Goal: Transaction & Acquisition: Purchase product/service

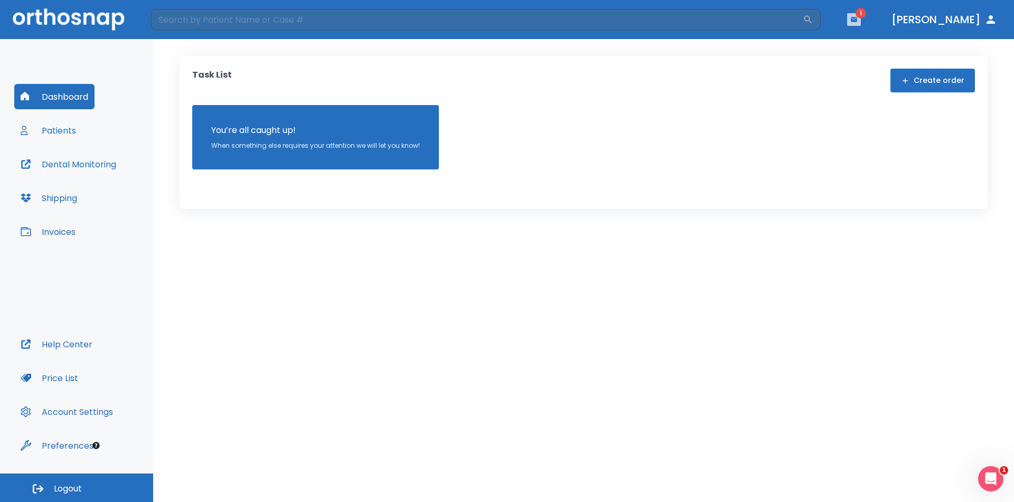
click at [857, 22] on icon "button" at bounding box center [853, 19] width 7 height 7
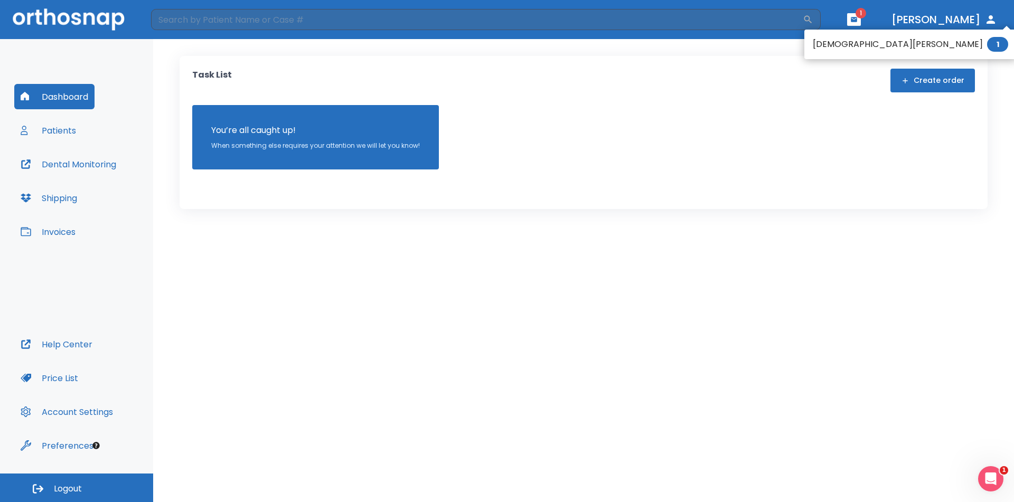
click at [821, 48] on li "[DEMOGRAPHIC_DATA][PERSON_NAME] 1" at bounding box center [910, 44] width 212 height 21
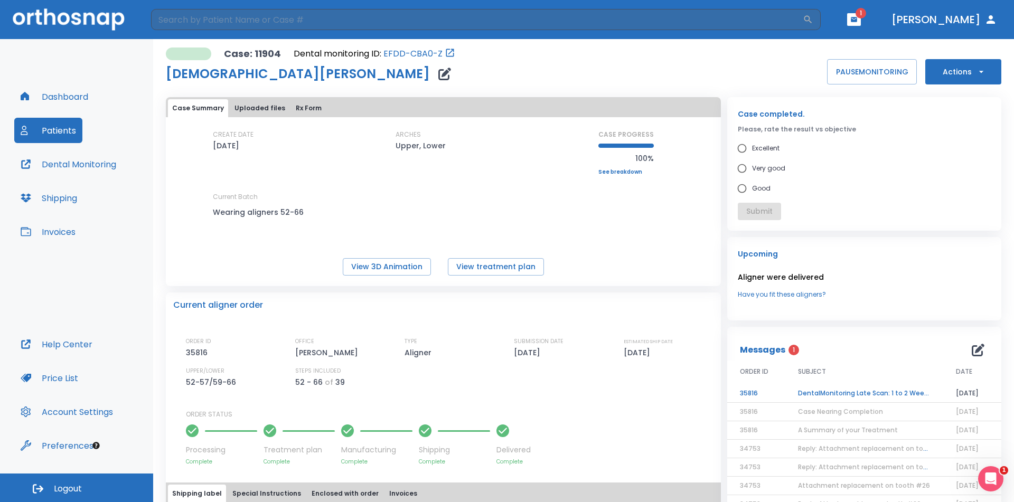
click at [868, 392] on td "DentalMonitoring Late Scan: 1 to 2 Weeks Notification" at bounding box center [864, 393] width 158 height 18
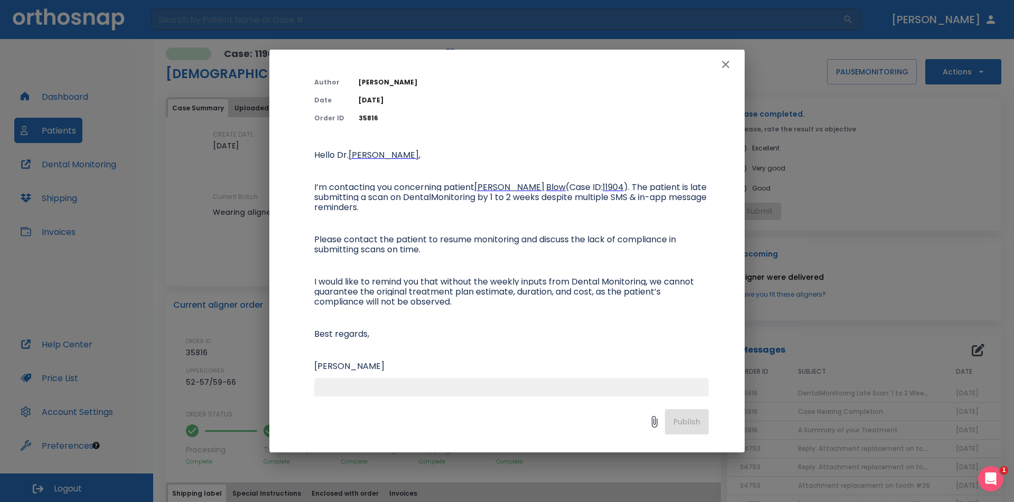
scroll to position [120, 0]
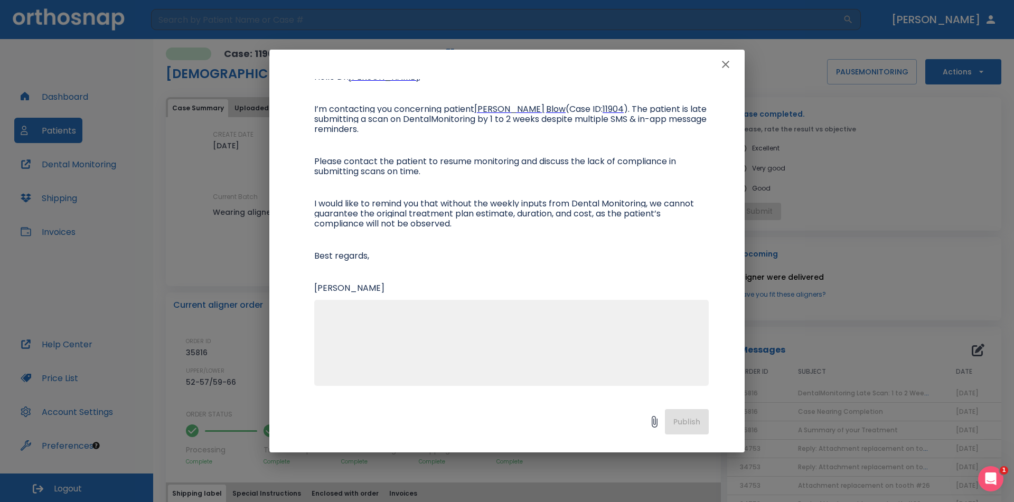
click at [426, 304] on div "x" at bounding box center [511, 343] width 394 height 86
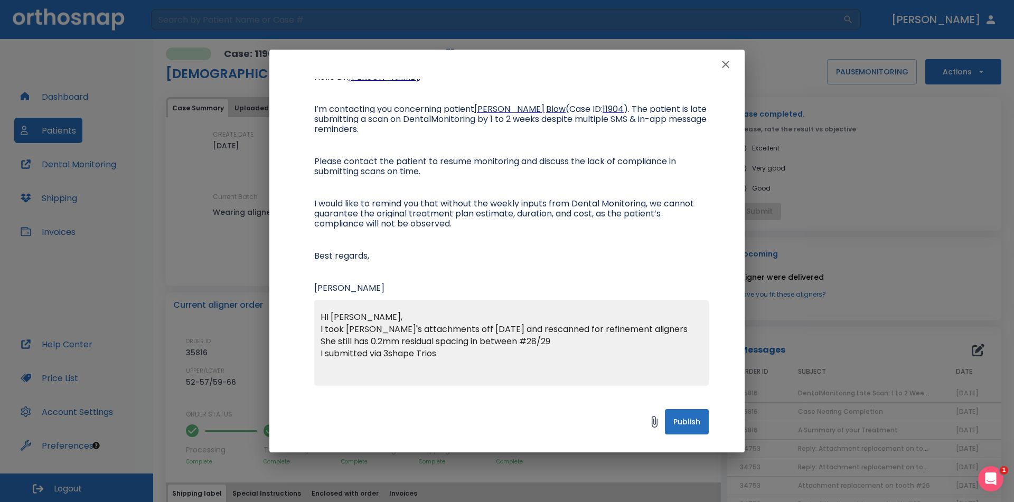
type textarea "HI [PERSON_NAME], I took [PERSON_NAME]'s attachments off [DATE] and rescanned f…"
click at [682, 421] on button "Publish" at bounding box center [687, 421] width 44 height 25
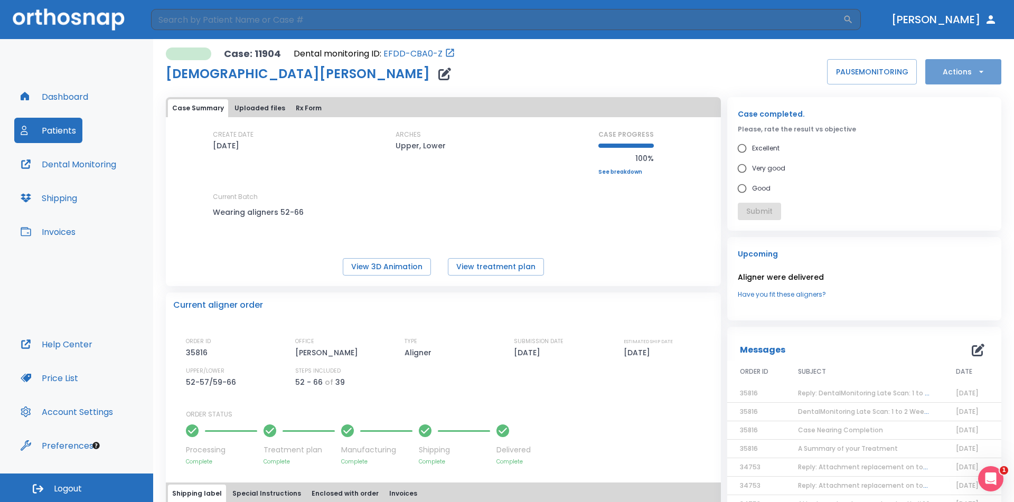
click at [978, 72] on icon "button" at bounding box center [980, 72] width 4 height 2
click at [967, 156] on p "Order Next Aligners" at bounding box center [957, 155] width 60 height 10
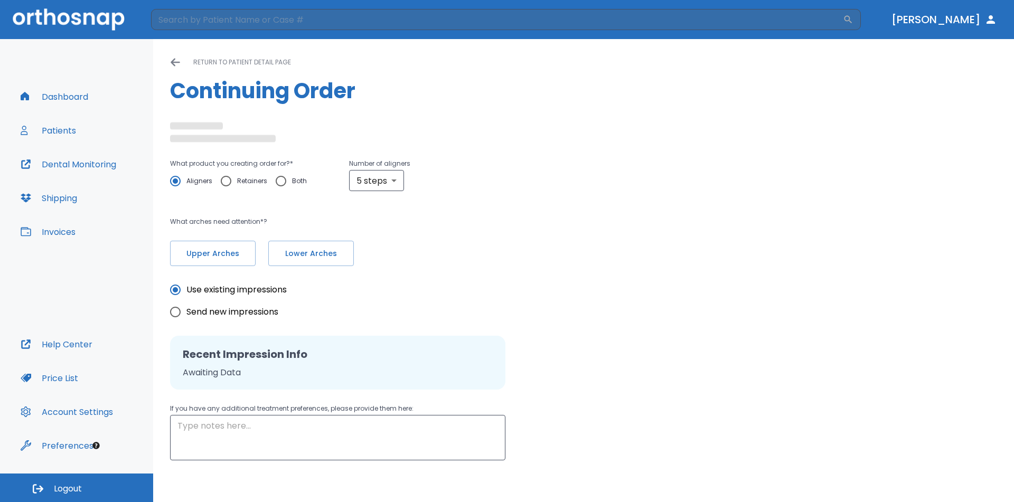
radio input "false"
radio input "true"
type textarea "No Monitoring"
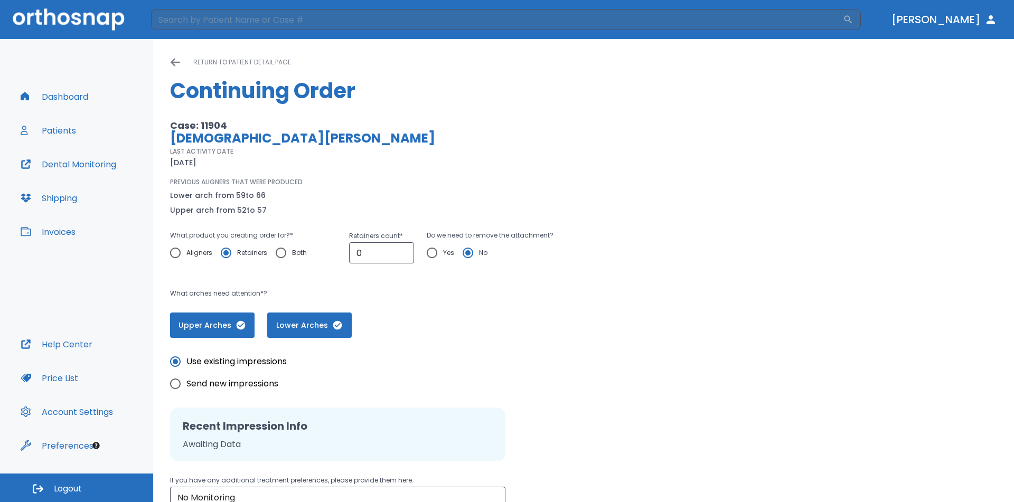
click at [195, 253] on span "Aligners" at bounding box center [199, 253] width 26 height 13
click at [186, 253] on input "Aligners" at bounding box center [175, 253] width 22 height 22
radio input "true"
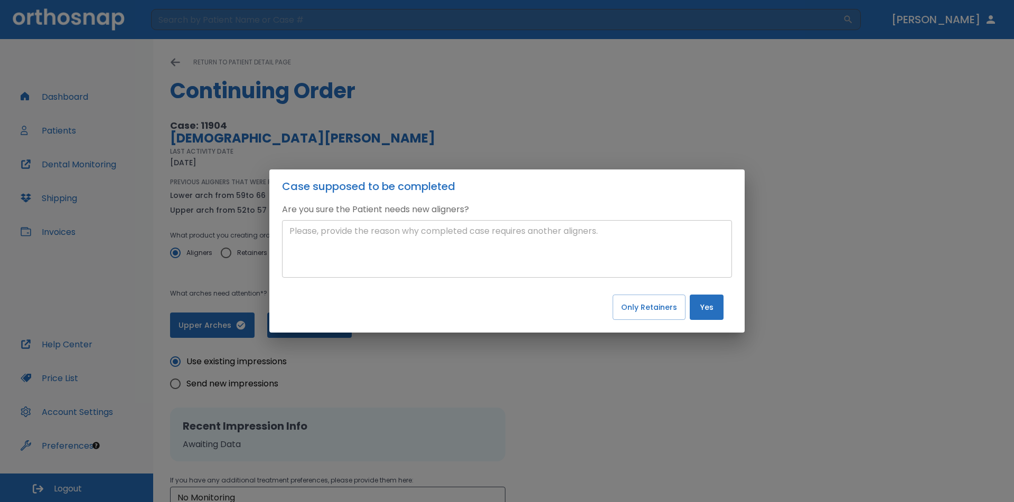
click at [457, 243] on textarea at bounding box center [506, 249] width 435 height 49
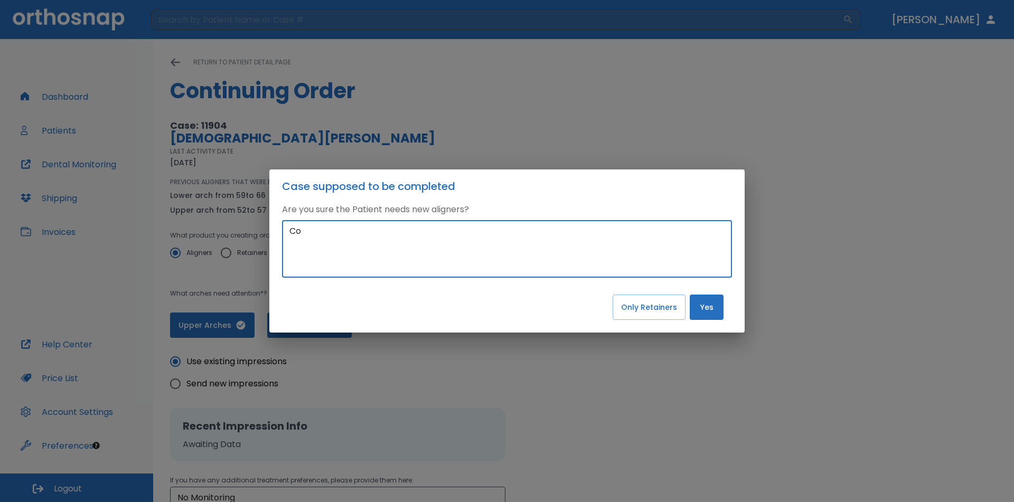
type textarea "C"
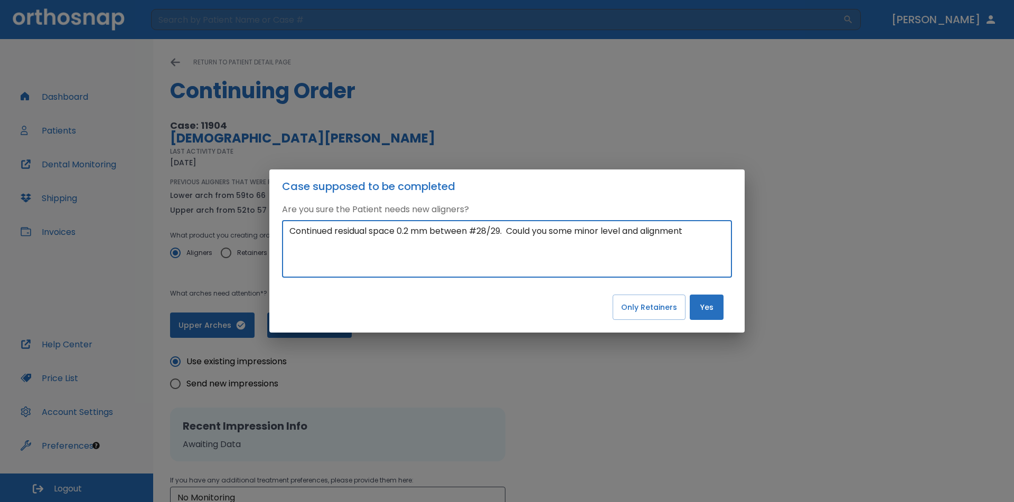
click at [553, 231] on textarea "Continued residual space 0.2 mm between #28/29. Could you some minor level and …" at bounding box center [506, 249] width 435 height 49
type textarea "Continued residual space 0.2 mm between #28/29. Could use some minor level and …"
click at [702, 314] on button "Yes" at bounding box center [707, 307] width 34 height 25
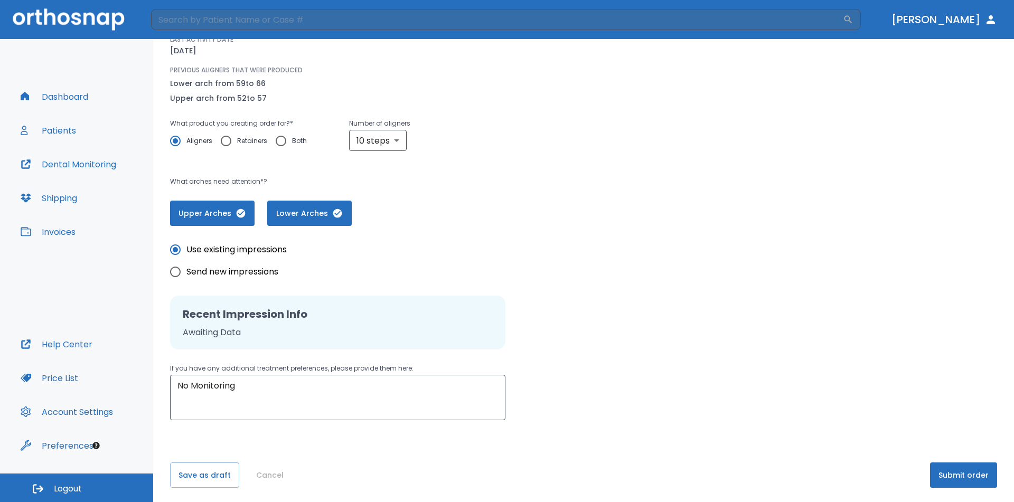
scroll to position [115, 0]
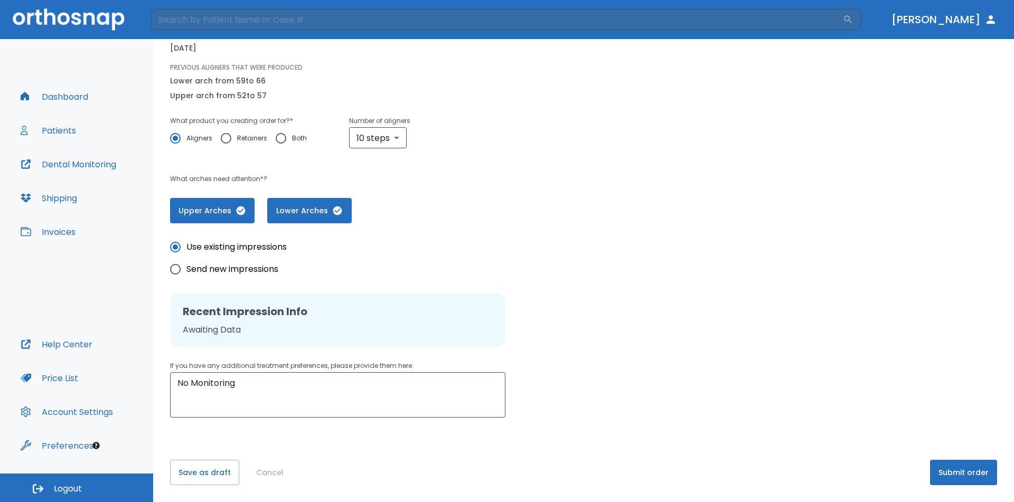
click at [247, 266] on span "Send new impressions" at bounding box center [232, 269] width 92 height 13
click at [186, 266] on input "Send new impressions" at bounding box center [175, 269] width 22 height 22
radio input "true"
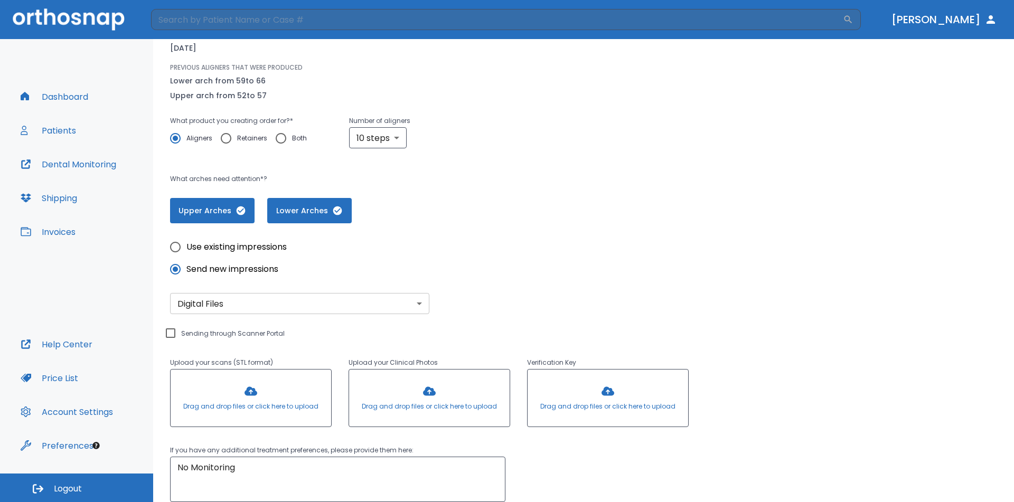
click at [239, 303] on body "​ [PERSON_NAME] Dashboard Patients Dental Monitoring Shipping Invoices Help Cen…" at bounding box center [507, 251] width 1014 height 502
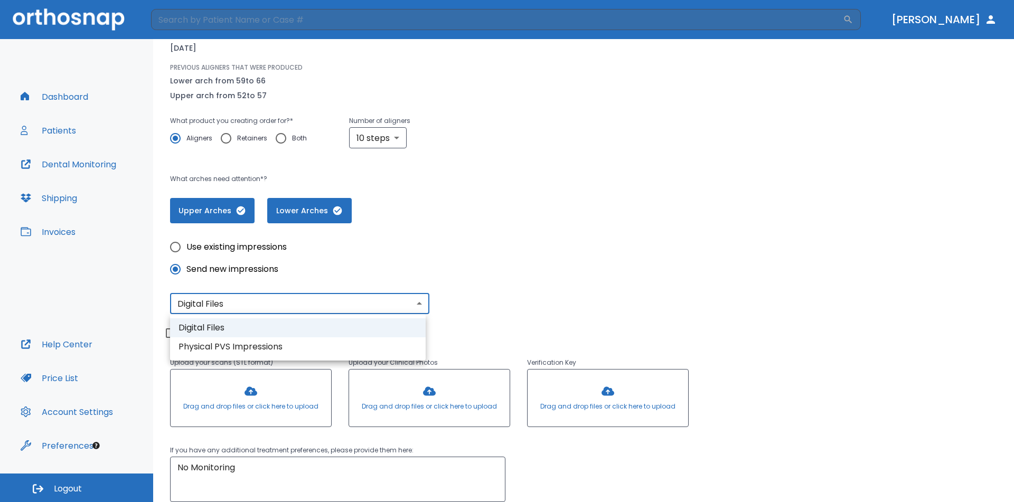
click at [240, 303] on div at bounding box center [507, 251] width 1014 height 502
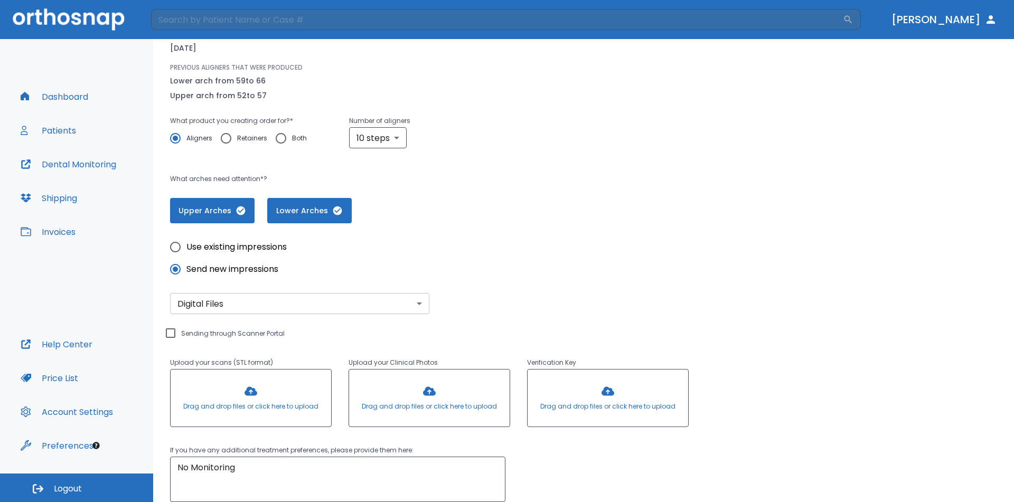
click at [211, 334] on div "Upload your scans (STL format) Drag and drop files or click here to upload Uplo…" at bounding box center [429, 372] width 519 height 117
click at [173, 335] on input "Sending through Scanner Portal" at bounding box center [170, 333] width 13 height 13
checkbox input "true"
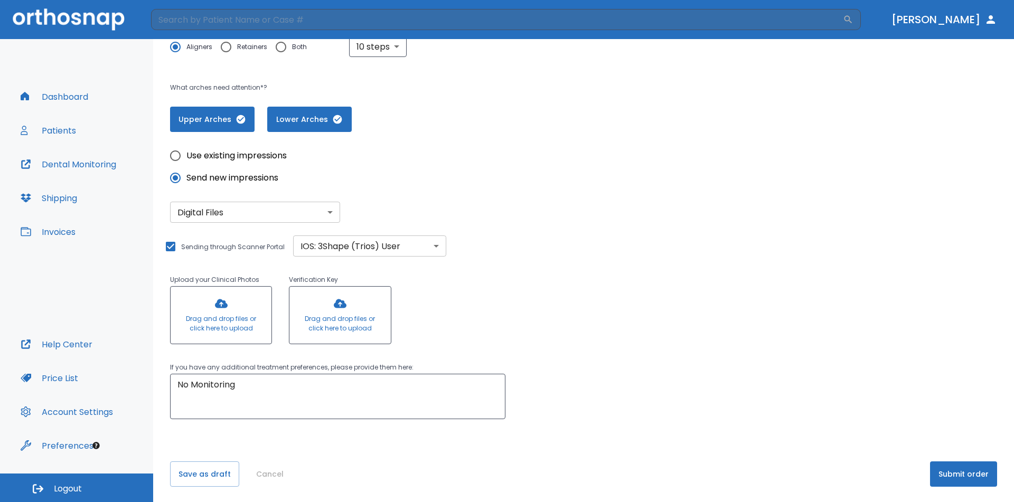
scroll to position [208, 0]
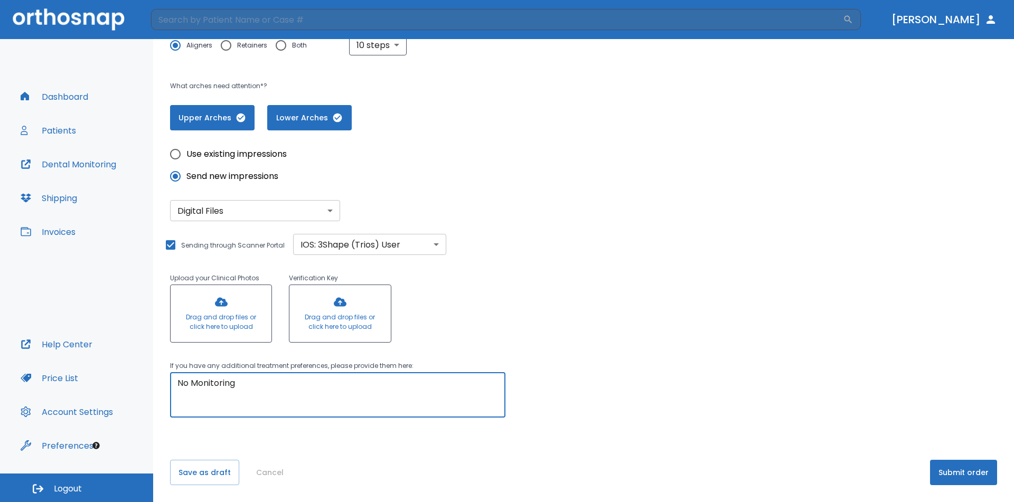
drag, startPoint x: 255, startPoint y: 381, endPoint x: 164, endPoint y: 381, distance: 90.8
click at [164, 381] on div "Please, wait until data(files) saving will have finished return to patient deta…" at bounding box center [583, 167] width 861 height 671
type textarea "Residual space of 0.2 mm between #28/29"
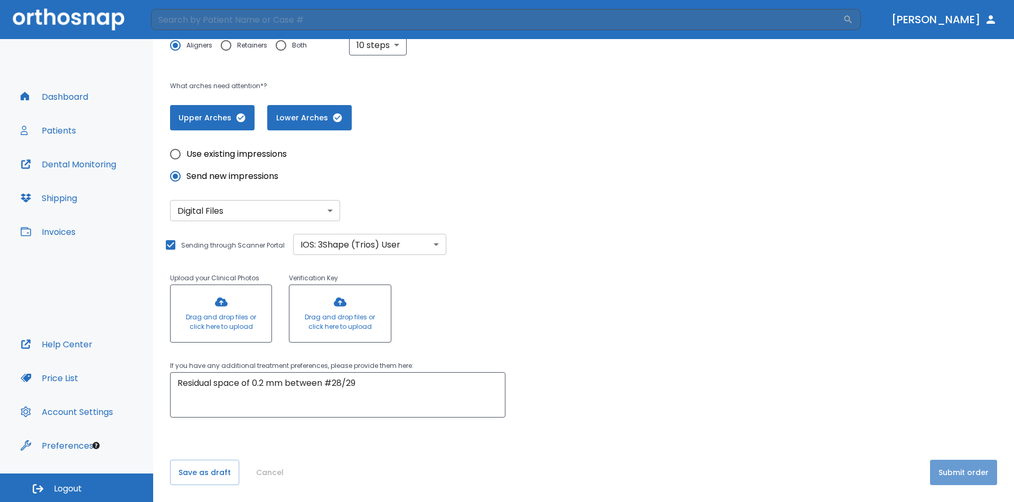
click at [955, 474] on button "Submit order" at bounding box center [963, 472] width 67 height 25
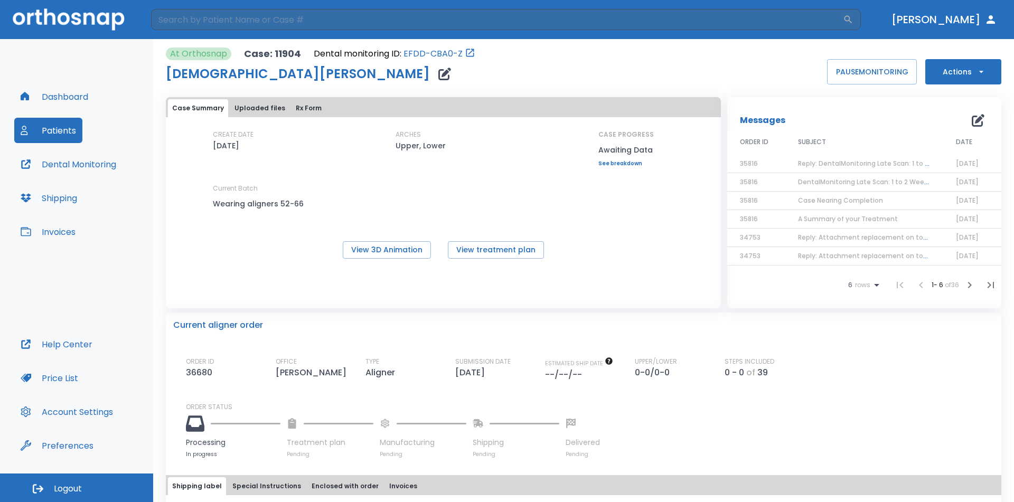
click at [71, 98] on button "Dashboard" at bounding box center [54, 96] width 80 height 25
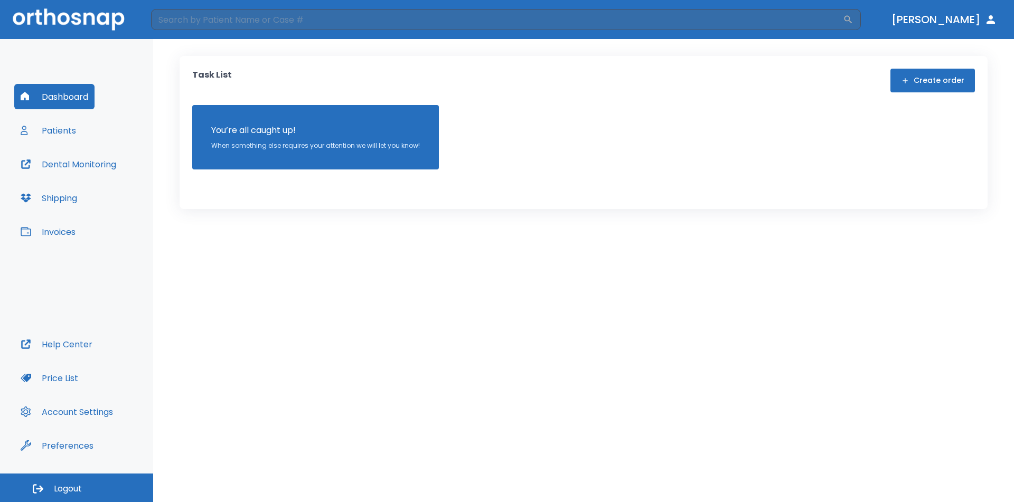
click at [61, 126] on button "Patients" at bounding box center [48, 130] width 68 height 25
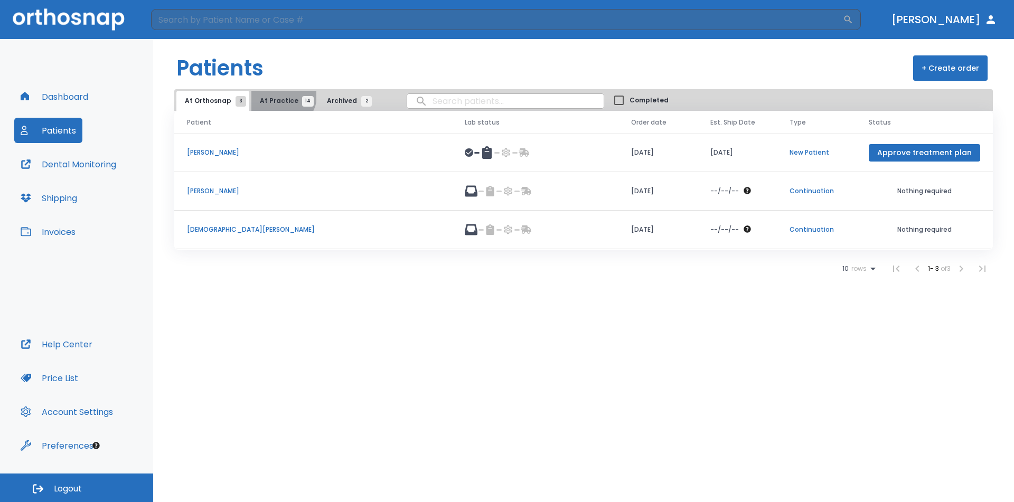
click at [278, 96] on button "At Practice 14" at bounding box center [283, 101] width 65 height 20
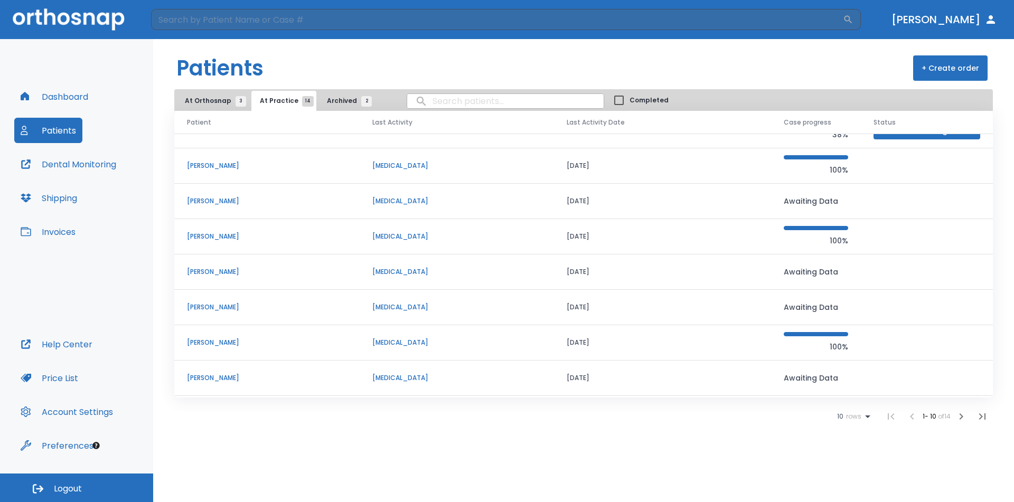
scroll to position [37, 0]
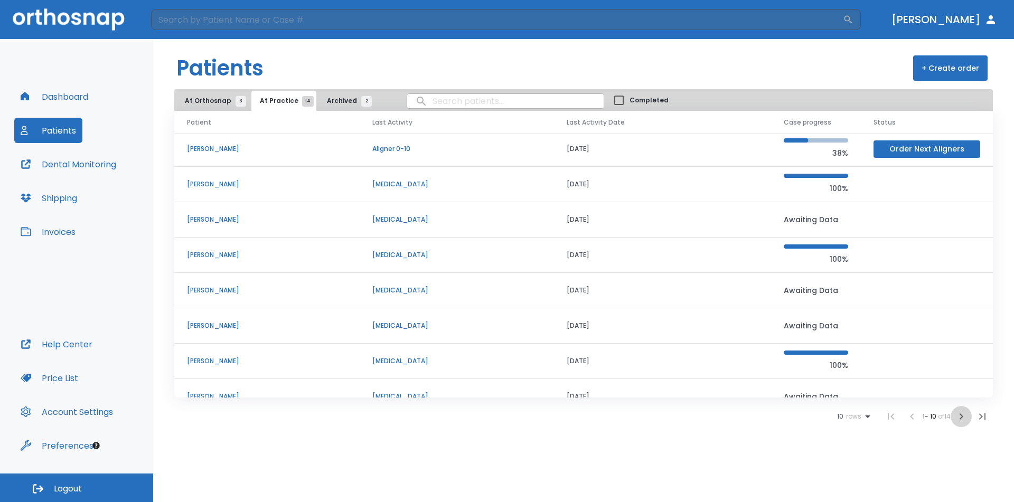
click at [958, 416] on icon "button" at bounding box center [961, 416] width 13 height 13
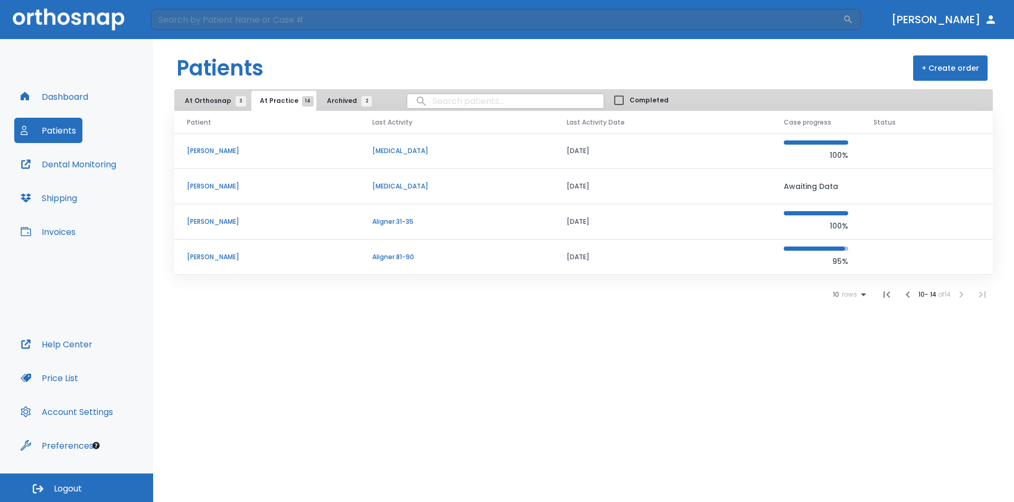
click at [233, 218] on p "[PERSON_NAME]" at bounding box center [267, 222] width 160 height 10
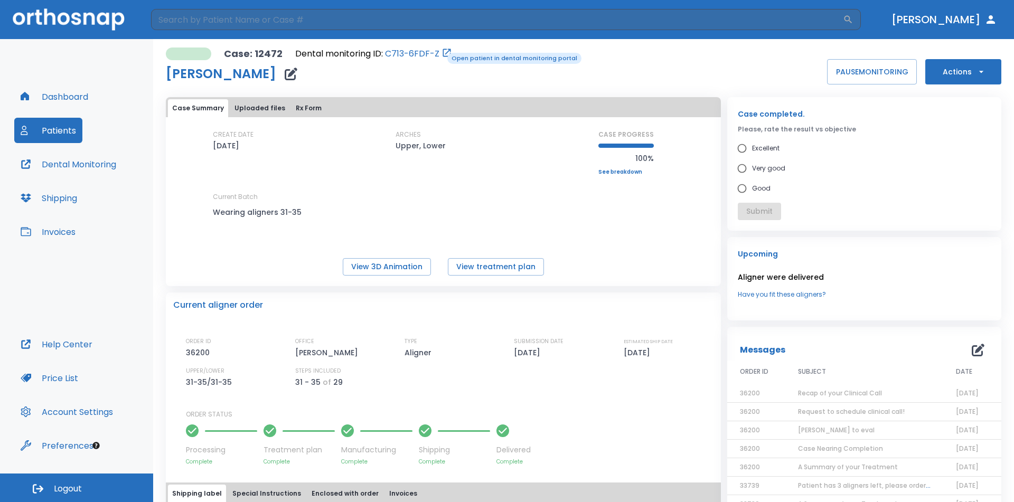
click at [441, 52] on icon "Open patient in dental monitoring portal" at bounding box center [446, 53] width 11 height 11
click at [446, 52] on icon "Open patient in dental monitoring portal" at bounding box center [446, 53] width 11 height 11
click at [441, 51] on icon "Open patient in dental monitoring portal" at bounding box center [446, 53] width 11 height 11
click at [399, 57] on link "C713-6FDF-Z" at bounding box center [412, 54] width 54 height 13
click at [62, 97] on button "Dashboard" at bounding box center [54, 96] width 80 height 25
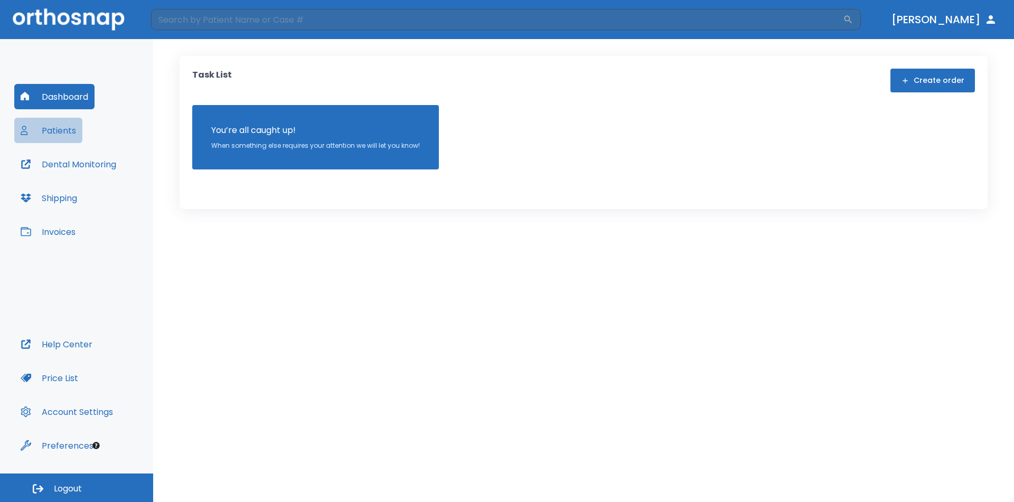
click at [60, 131] on button "Patients" at bounding box center [48, 130] width 68 height 25
